Goal: Communication & Community: Answer question/provide support

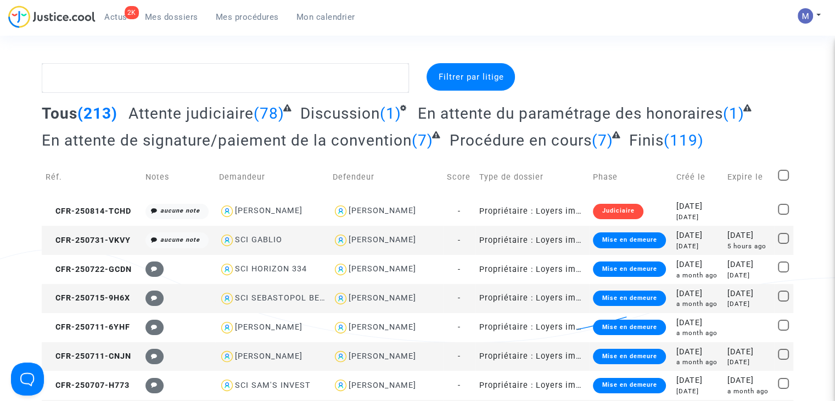
click at [217, 113] on span "Attente judiciaire" at bounding box center [190, 113] width 125 height 18
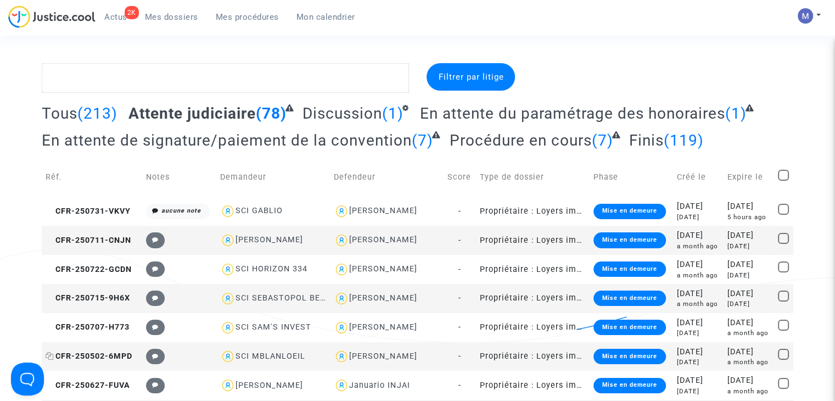
click at [116, 354] on span "CFR-250502-6MPD" at bounding box center [89, 355] width 87 height 9
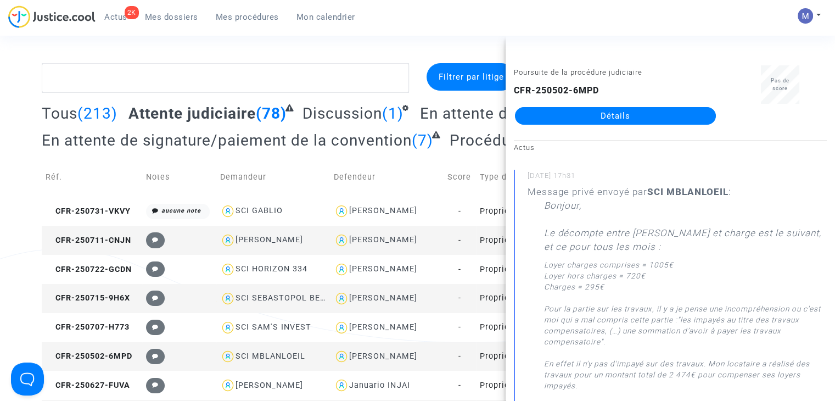
click at [604, 119] on link "Détails" at bounding box center [615, 116] width 201 height 18
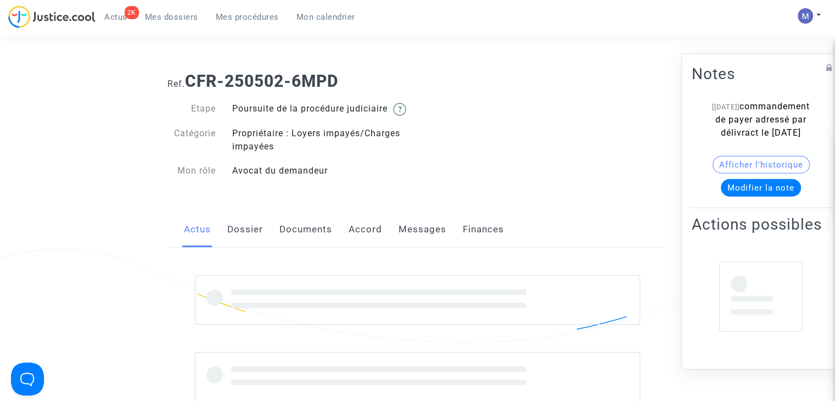
click at [403, 233] on link "Messages" at bounding box center [423, 229] width 48 height 36
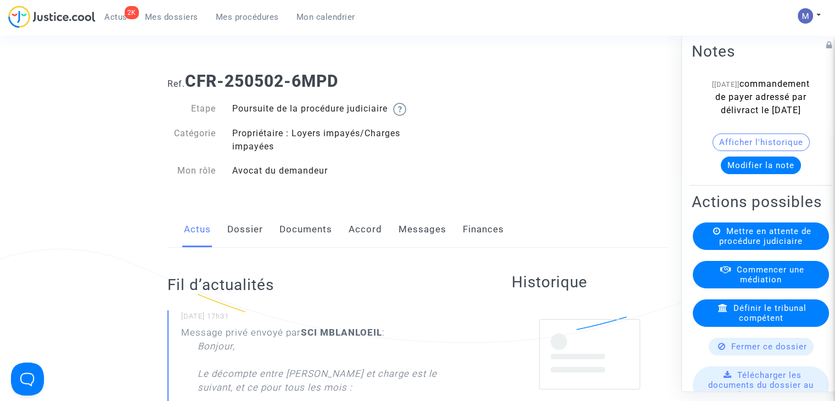
click at [425, 243] on link "Messages" at bounding box center [423, 229] width 48 height 36
click at [412, 243] on link "Messages" at bounding box center [423, 229] width 48 height 36
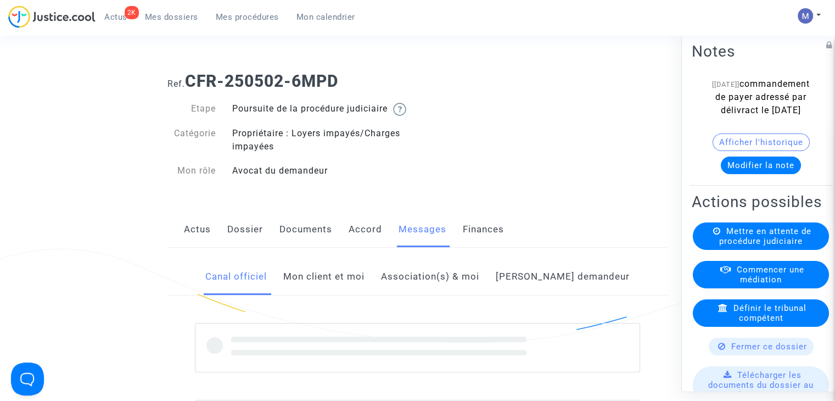
click at [351, 289] on link "Mon client et moi" at bounding box center [323, 277] width 81 height 36
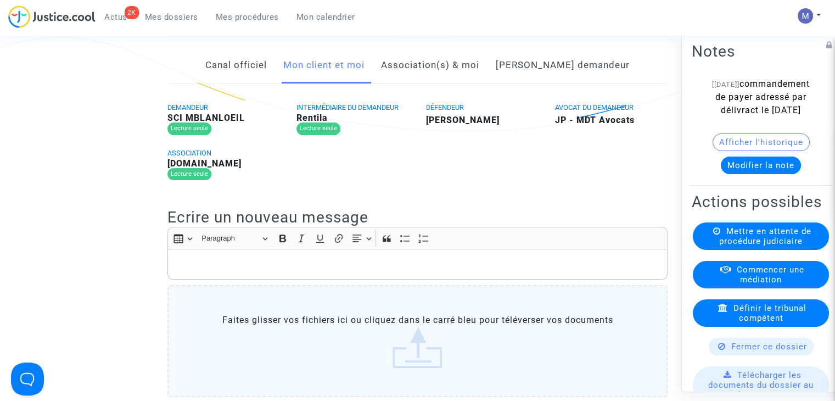
scroll to position [213, 0]
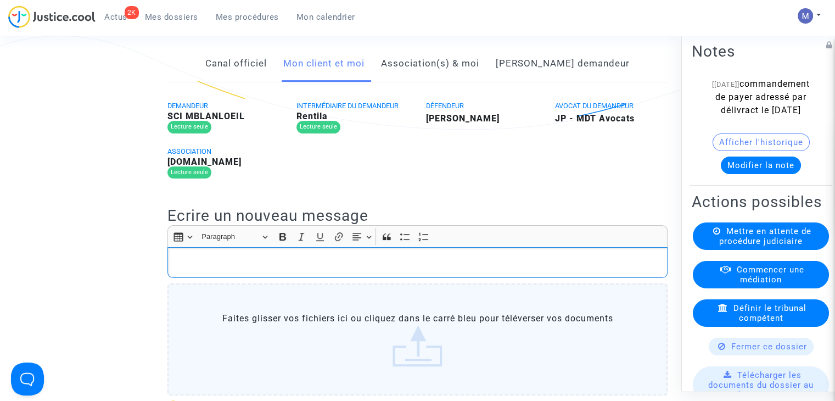
click at [271, 269] on p "Rich Text Editor, main" at bounding box center [418, 262] width 489 height 14
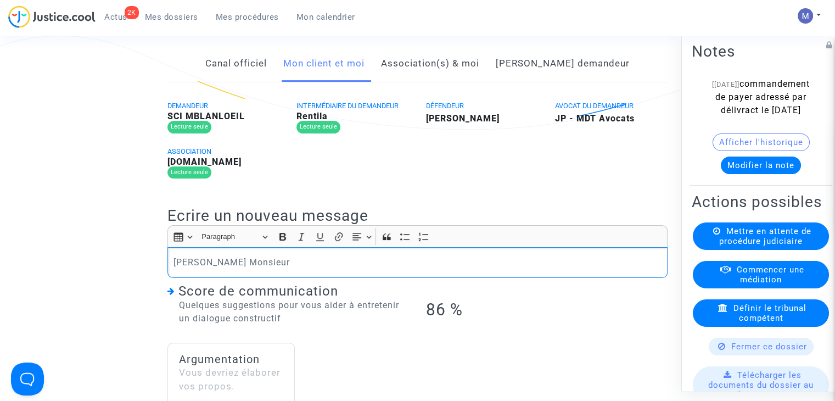
click at [252, 269] on p "[PERSON_NAME] Monsieur" at bounding box center [418, 262] width 489 height 14
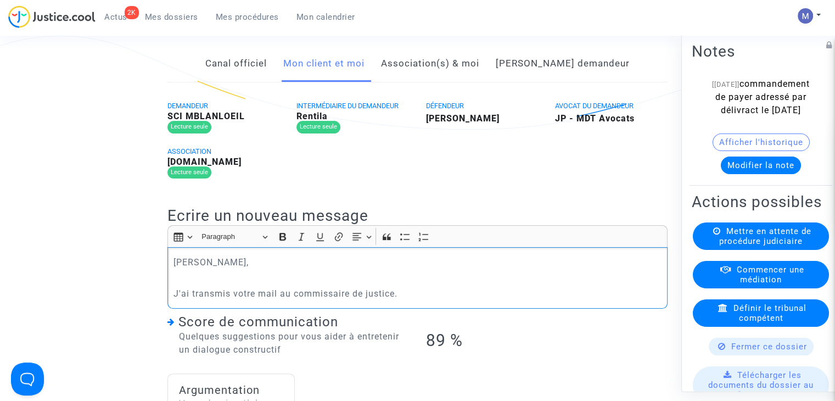
click at [191, 300] on p "J'ai transmis votre mail au commissaire de justice." at bounding box center [418, 294] width 489 height 14
click at [502, 300] on p "Je vous confirme avoir transmis votre mail au commissaire de justice." at bounding box center [418, 294] width 489 height 14
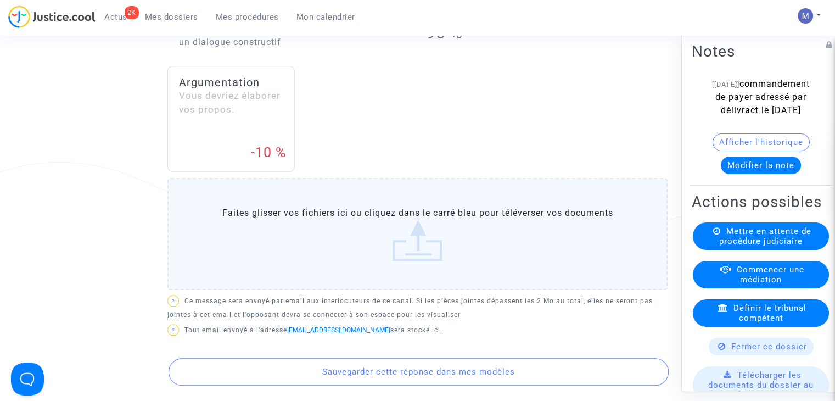
scroll to position [581, 0]
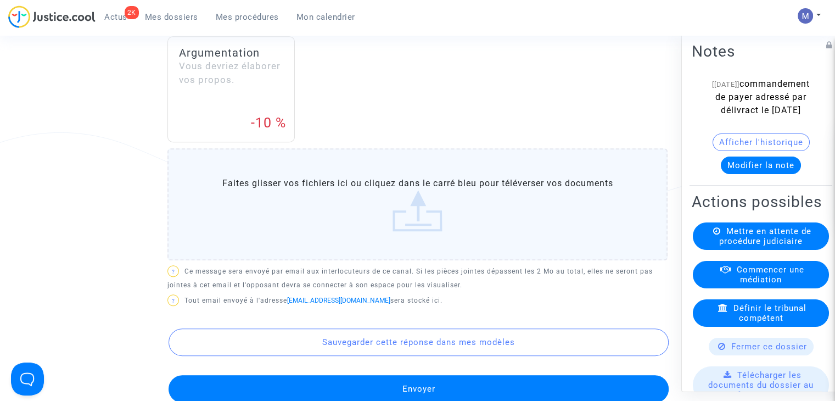
click at [471, 394] on button "Envoyer" at bounding box center [419, 388] width 500 height 27
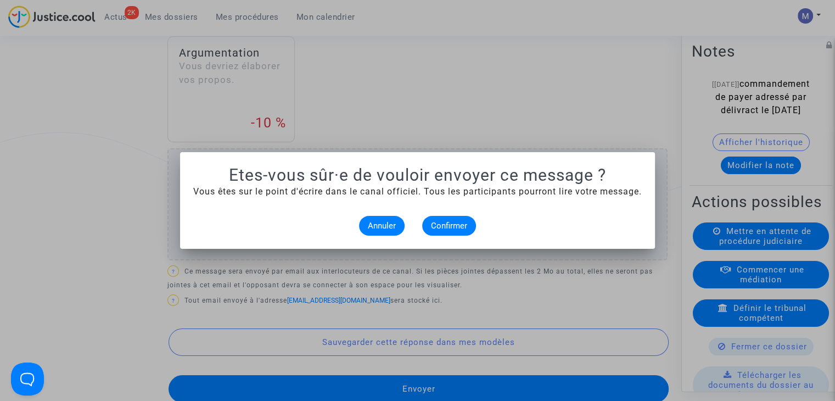
scroll to position [0, 0]
click at [372, 226] on span "Annuler" at bounding box center [382, 226] width 28 height 10
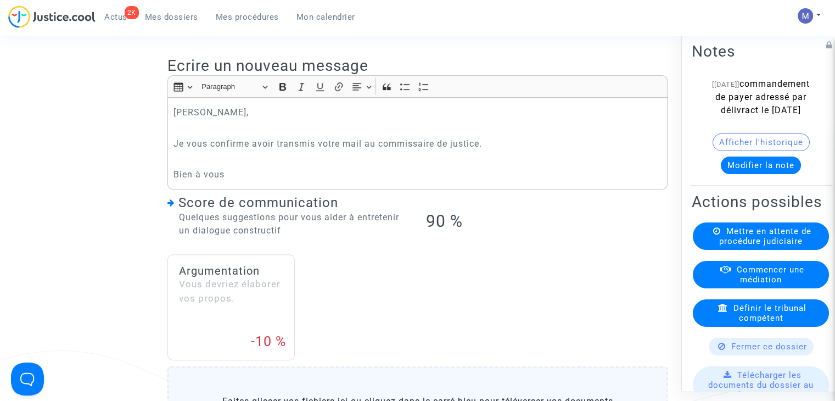
scroll to position [225, 0]
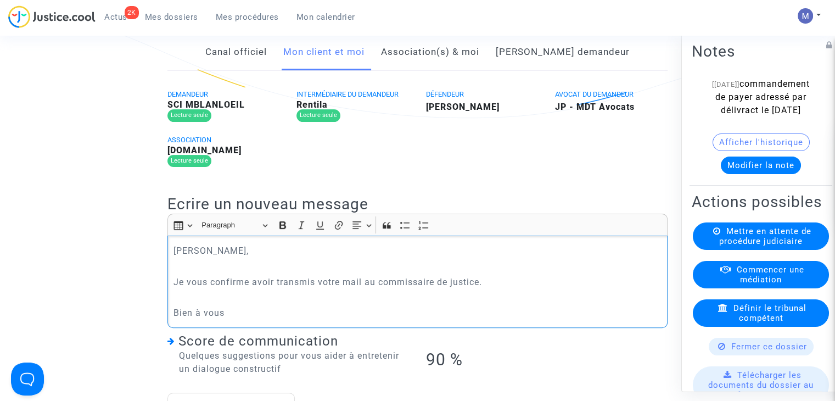
drag, startPoint x: 237, startPoint y: 329, endPoint x: 170, endPoint y: 268, distance: 91.3
click at [170, 268] on div "[PERSON_NAME] Monsieur, Je vous confirme avoir transmis votre mail au commissai…" at bounding box center [417, 282] width 500 height 93
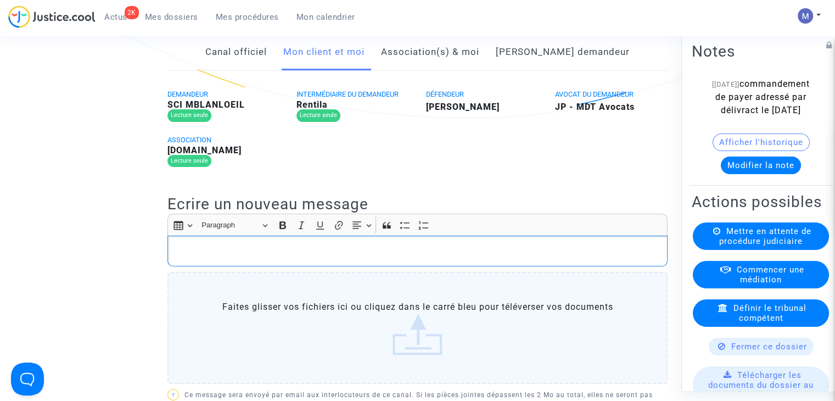
click at [267, 70] on link "Canal officiel" at bounding box center [236, 52] width 62 height 36
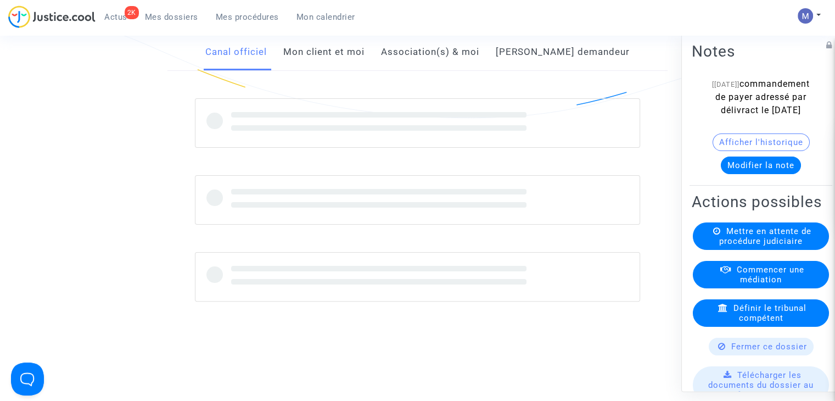
click at [331, 65] on link "Mon client et moi" at bounding box center [323, 52] width 81 height 36
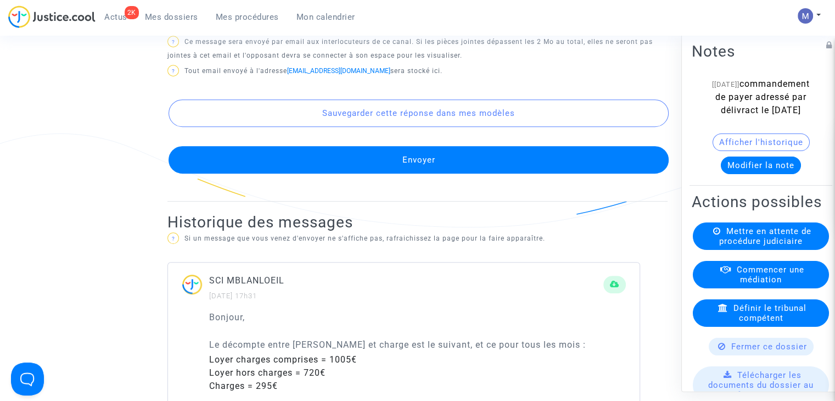
scroll to position [559, 0]
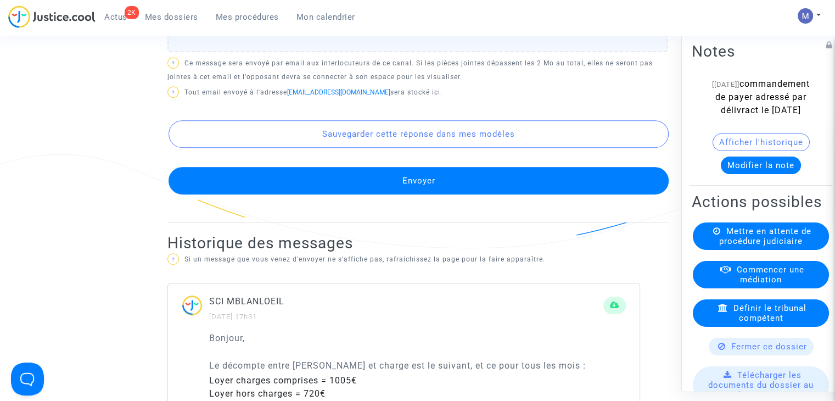
click at [482, 180] on button "Envoyer" at bounding box center [419, 180] width 500 height 27
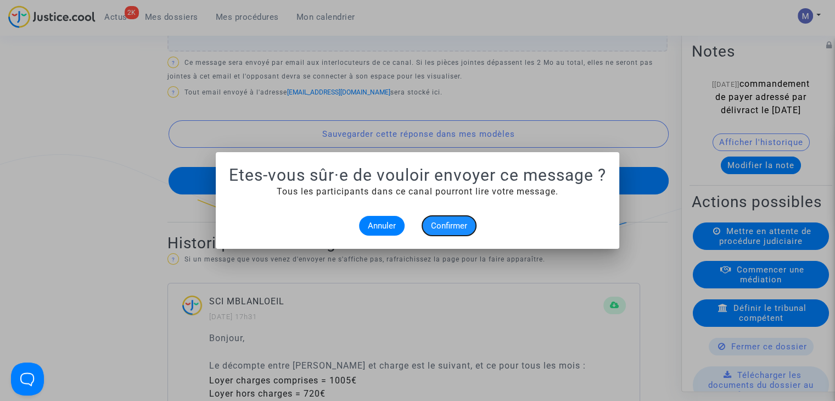
click at [457, 221] on span "Confirmer" at bounding box center [449, 226] width 36 height 10
